Goal: Task Accomplishment & Management: Manage account settings

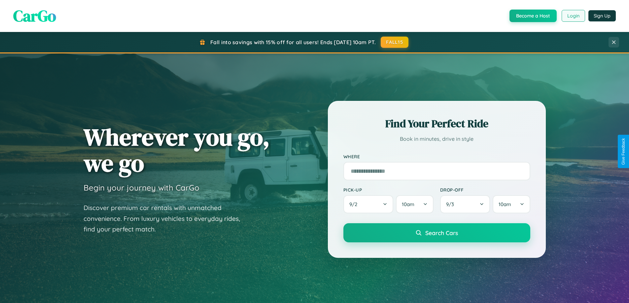
click at [573, 16] on button "Login" at bounding box center [573, 16] width 23 height 12
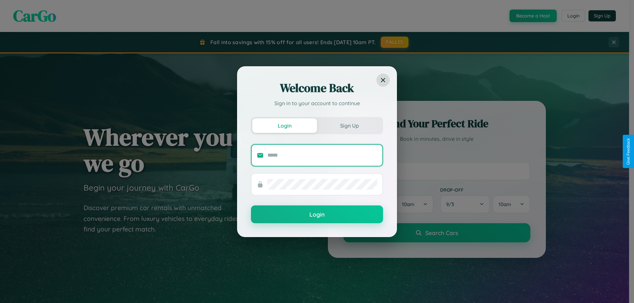
click at [322, 155] on input "text" at bounding box center [322, 155] width 110 height 11
type input "**********"
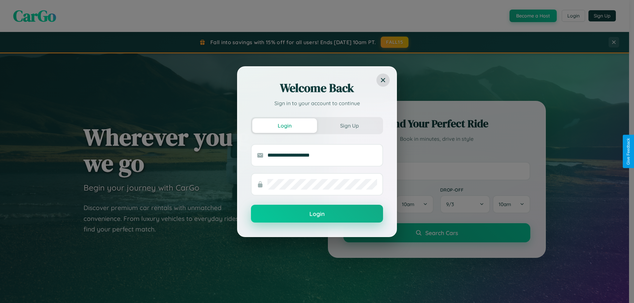
click at [317, 214] on button "Login" at bounding box center [317, 214] width 132 height 18
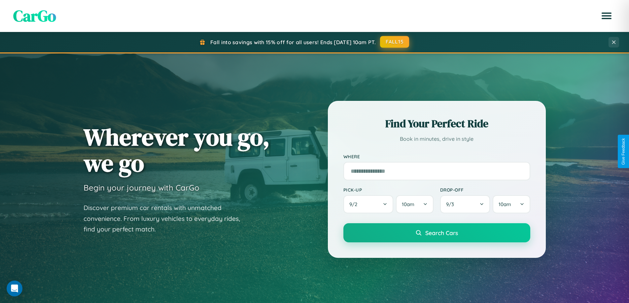
click at [395, 42] on button "FALL15" at bounding box center [394, 42] width 29 height 12
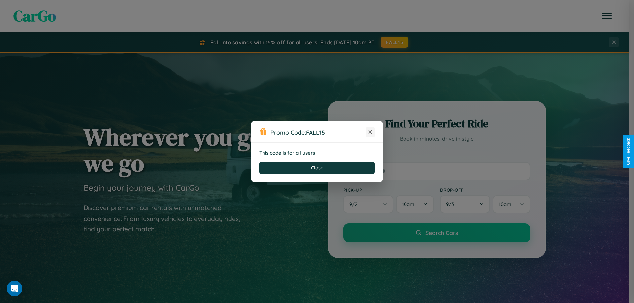
click at [370, 132] on icon at bounding box center [370, 132] width 7 height 7
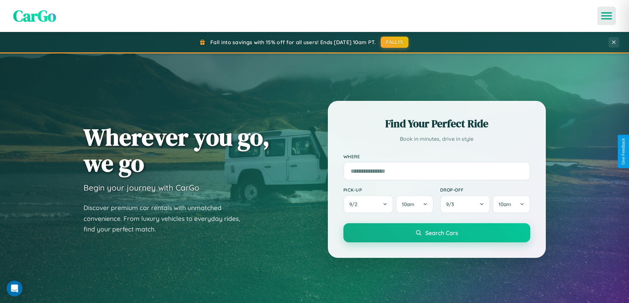
click at [607, 16] on icon "Open menu" at bounding box center [607, 16] width 10 height 6
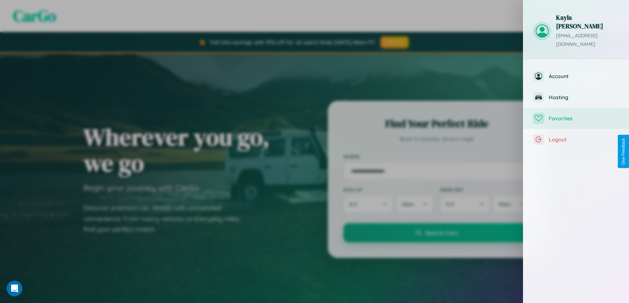
click at [576, 115] on span "Favorites" at bounding box center [584, 118] width 70 height 7
